Goal: Obtain resource: Download file/media

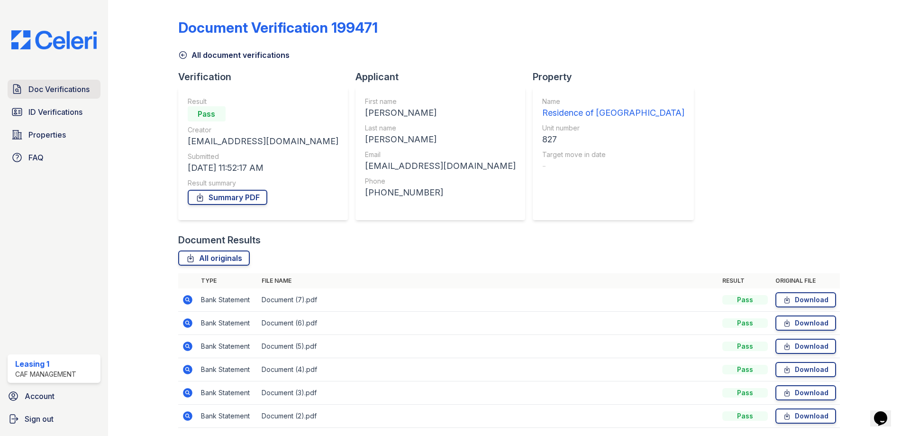
scroll to position [34, 0]
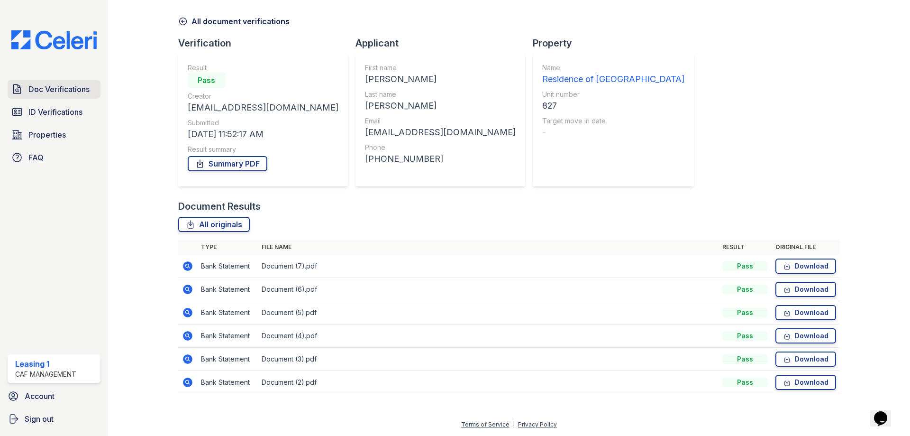
click at [88, 91] on span "Doc Verifications" at bounding box center [58, 88] width 61 height 11
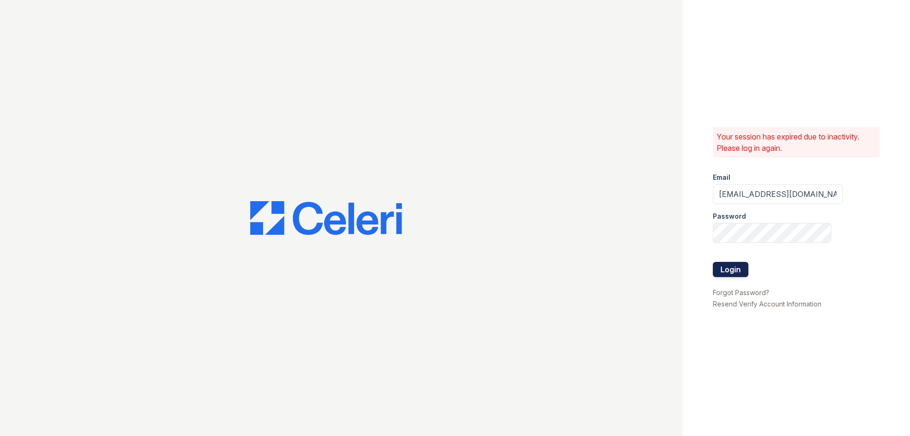
click at [738, 275] on button "Login" at bounding box center [731, 269] width 36 height 15
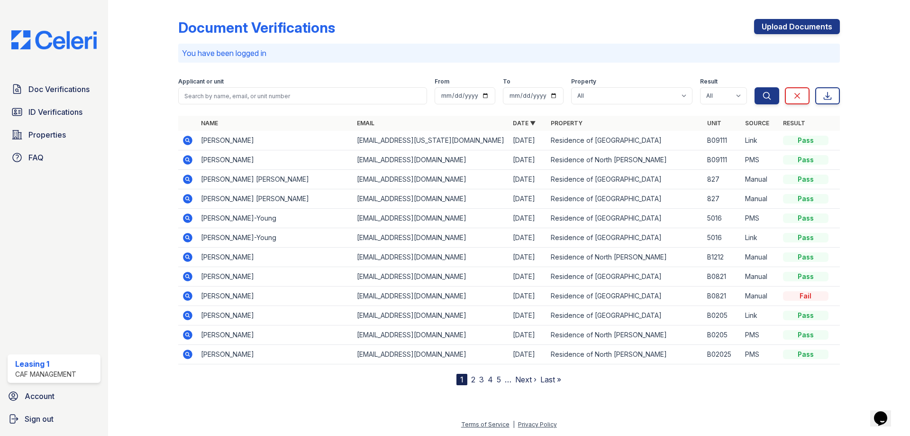
click at [189, 200] on icon at bounding box center [187, 198] width 9 height 9
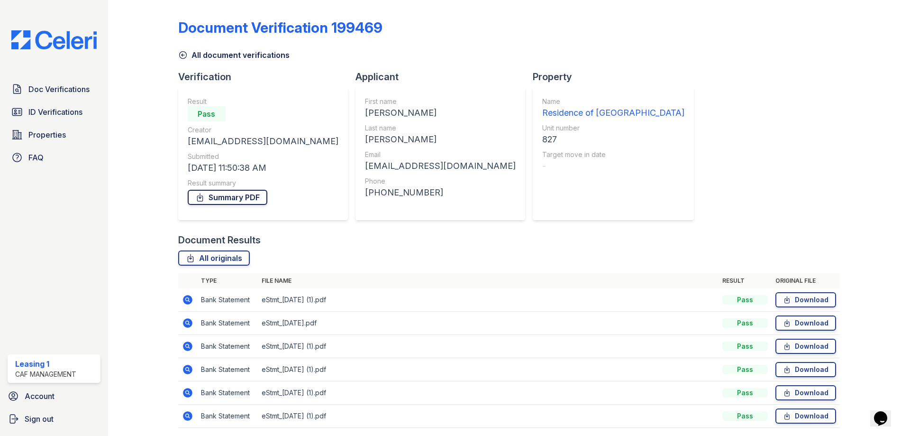
click at [200, 197] on icon at bounding box center [199, 197] width 5 height 8
click at [71, 92] on span "Doc Verifications" at bounding box center [58, 88] width 61 height 11
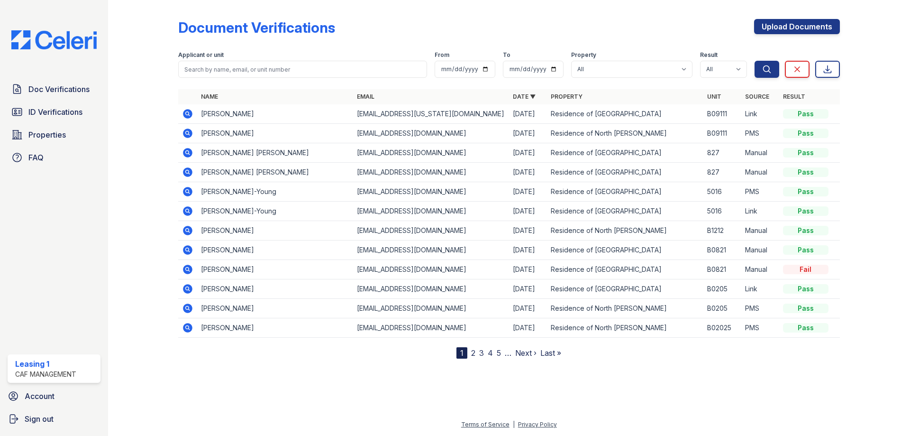
click at [188, 153] on icon at bounding box center [187, 152] width 2 height 2
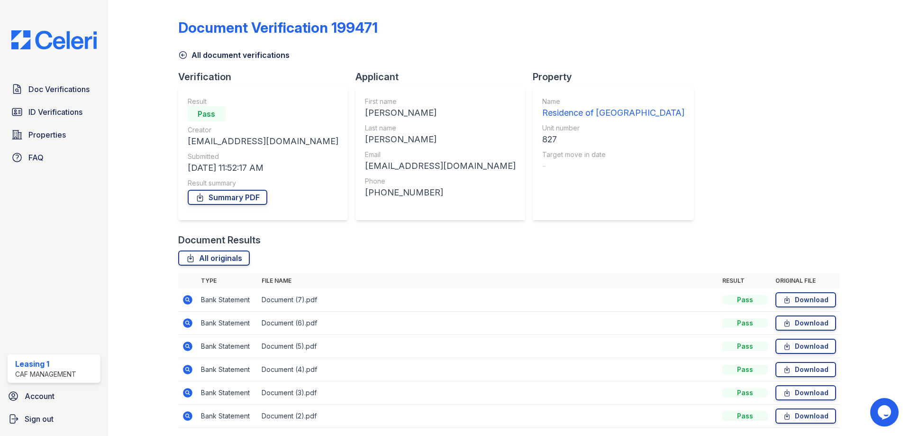
scroll to position [34, 0]
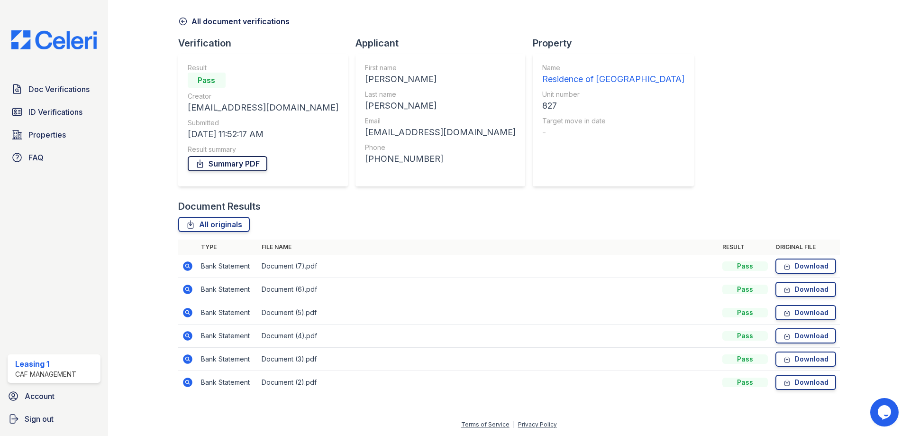
click at [255, 161] on link "Summary PDF" at bounding box center [228, 163] width 80 height 15
click at [44, 97] on link "Doc Verifications" at bounding box center [54, 89] width 93 height 19
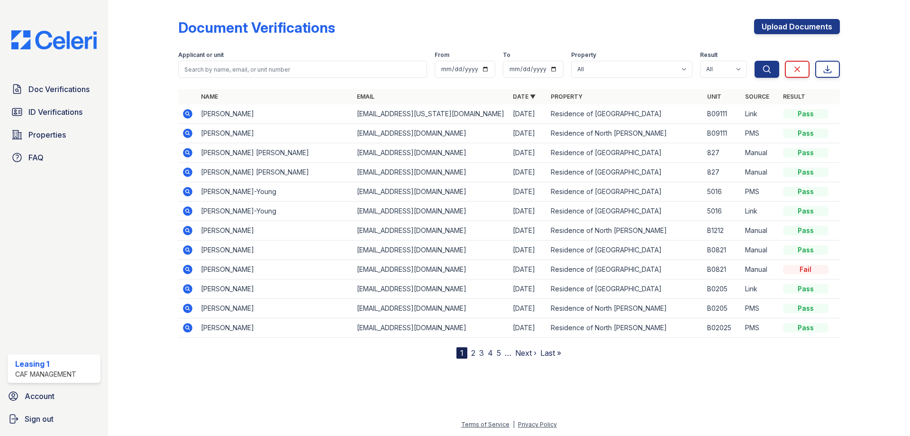
click at [45, 115] on span "ID Verifications" at bounding box center [55, 111] width 54 height 11
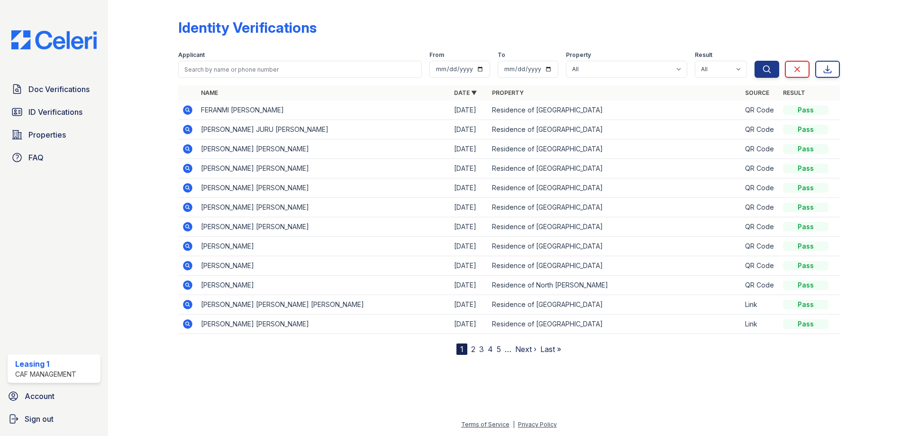
click at [190, 327] on icon at bounding box center [187, 323] width 9 height 9
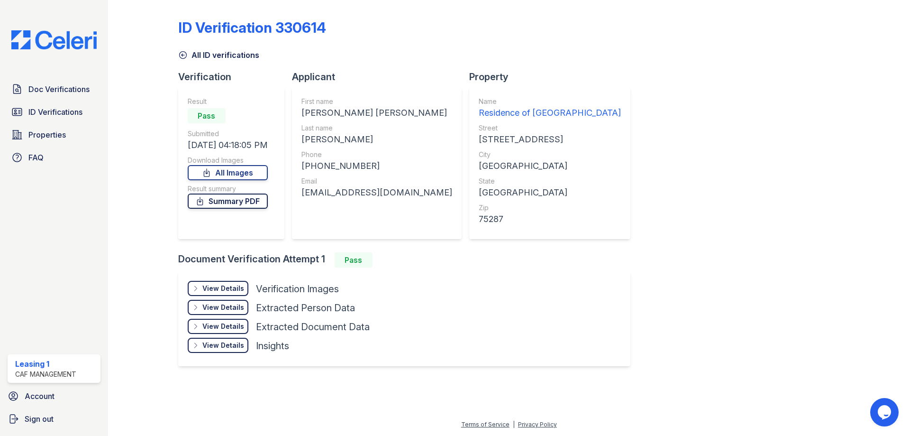
click at [259, 200] on link "Summary PDF" at bounding box center [228, 200] width 80 height 15
click at [60, 116] on span "ID Verifications" at bounding box center [55, 111] width 54 height 11
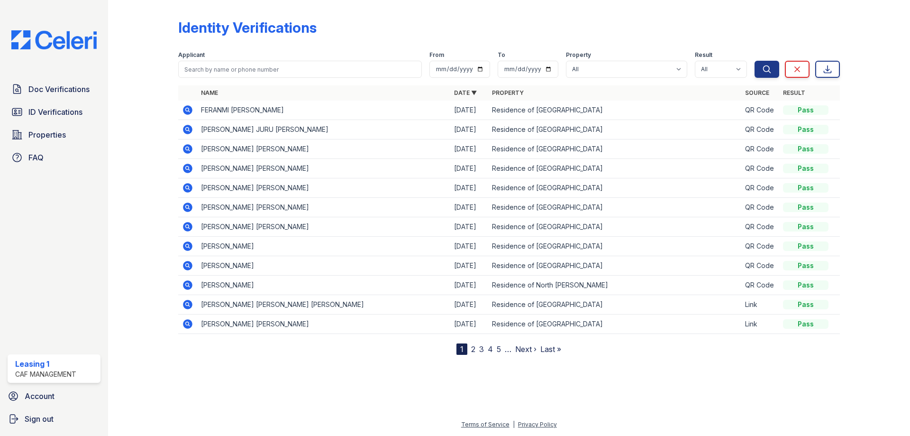
click at [189, 303] on icon at bounding box center [187, 304] width 11 height 11
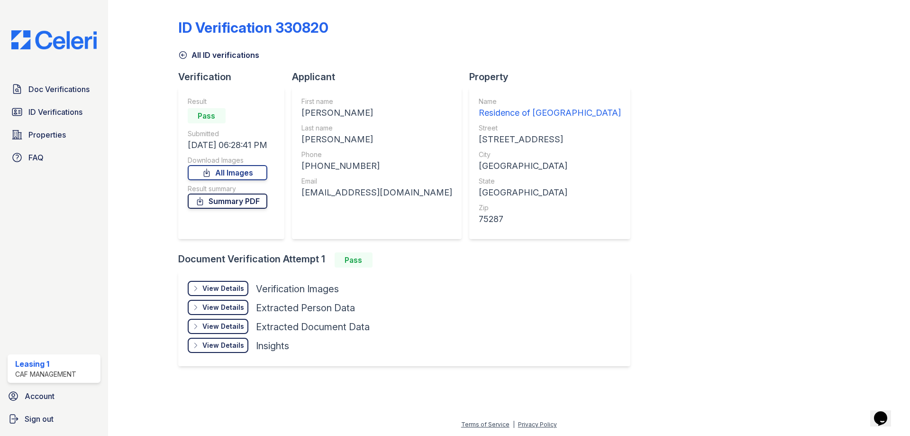
click at [255, 198] on link "Summary PDF" at bounding box center [228, 200] width 80 height 15
